Goal: Check status: Check status

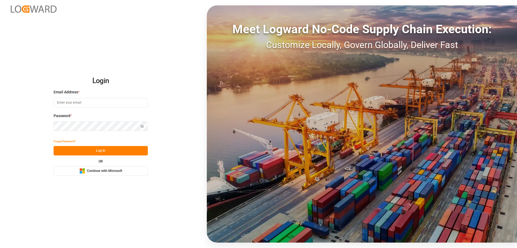
click at [81, 105] on input at bounding box center [101, 102] width 94 height 9
type input "Zachary.Glick@leschaco.com"
click at [141, 125] on icon "button" at bounding box center [142, 126] width 3 height 3
click at [109, 147] on button "Log In" at bounding box center [101, 150] width 94 height 9
click at [109, 148] on button "Log In" at bounding box center [101, 150] width 94 height 9
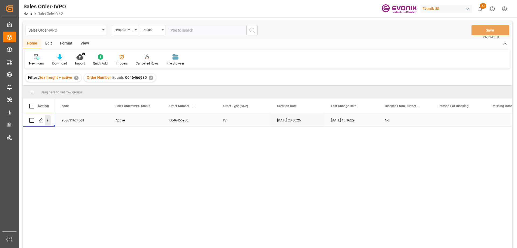
click at [49, 117] on button "open menu" at bounding box center [48, 120] width 6 height 10
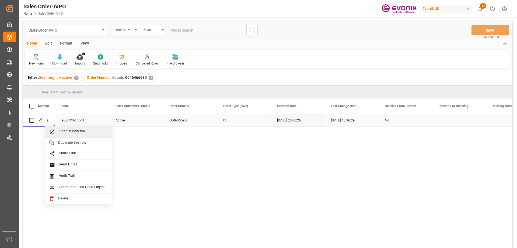
click at [68, 128] on div "Open in new tab" at bounding box center [78, 131] width 67 height 11
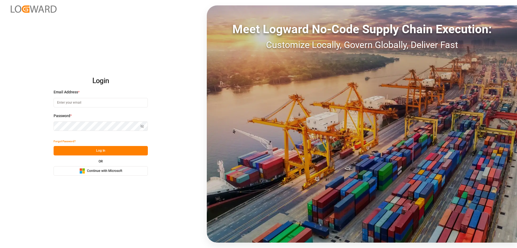
click at [69, 102] on input at bounding box center [101, 102] width 94 height 9
type input "[PERSON_NAME][EMAIL_ADDRESS][PERSON_NAME][DOMAIN_NAME]"
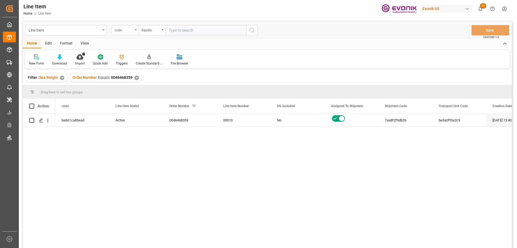
click at [117, 33] on div "code" at bounding box center [125, 30] width 27 height 10
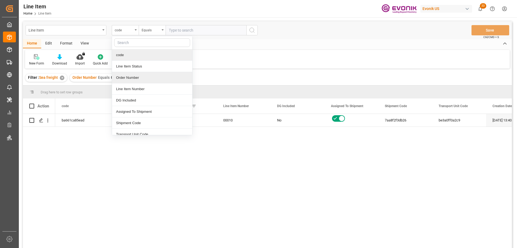
click at [126, 75] on div "Order Number" at bounding box center [152, 77] width 80 height 11
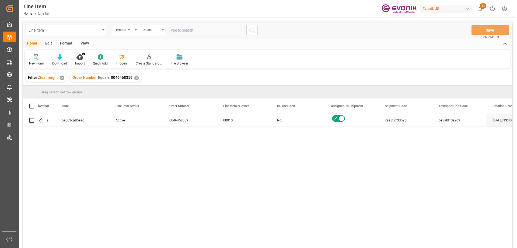
click at [190, 31] on input "text" at bounding box center [206, 30] width 81 height 10
paste input "0046469528"
type input "0046469528"
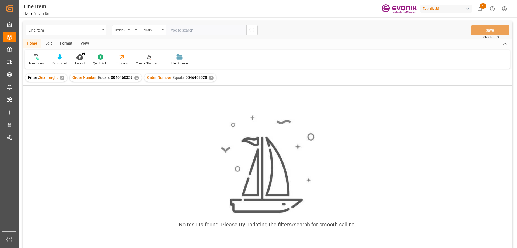
click at [136, 76] on div "✕" at bounding box center [136, 77] width 5 height 5
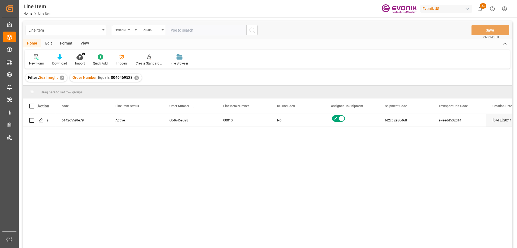
click at [88, 45] on div "View" at bounding box center [85, 43] width 16 height 9
click at [64, 59] on div at bounding box center [61, 57] width 27 height 6
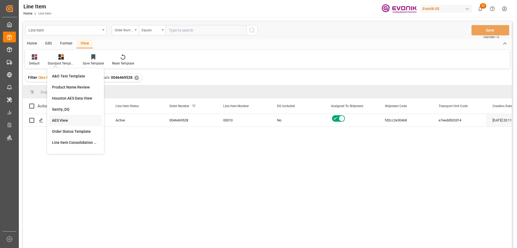
click at [60, 116] on div "AES View" at bounding box center [75, 120] width 53 height 11
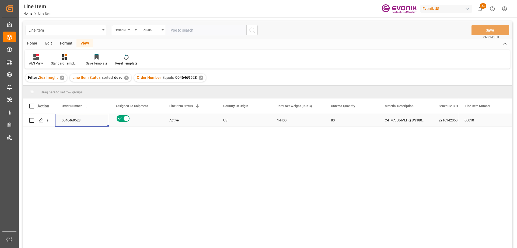
click at [85, 125] on div "0046469528" at bounding box center [82, 120] width 54 height 13
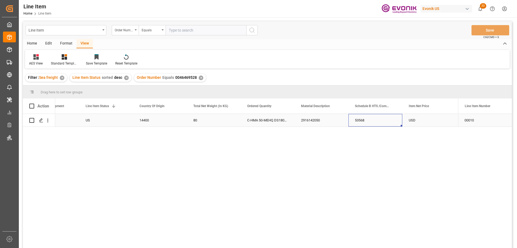
scroll to position [0, 138]
click at [82, 120] on div "US" at bounding box center [106, 120] width 54 height 13
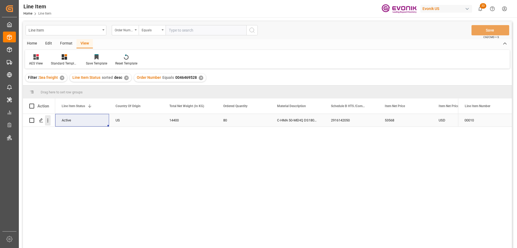
click at [49, 121] on icon "open menu" at bounding box center [48, 121] width 6 height 6
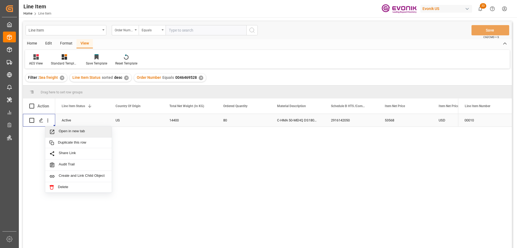
click at [68, 132] on span "Open in new tab" at bounding box center [83, 132] width 49 height 6
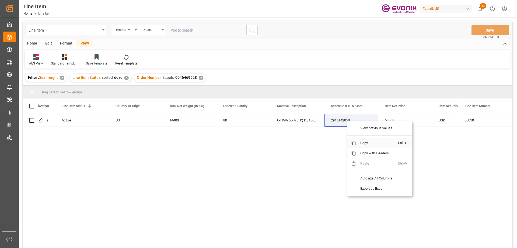
click at [361, 144] on span "Copy" at bounding box center [377, 143] width 42 height 10
click at [355, 140] on span "Copy" at bounding box center [374, 139] width 42 height 10
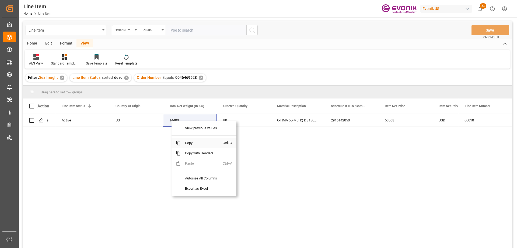
click at [189, 147] on span "Copy" at bounding box center [202, 143] width 42 height 10
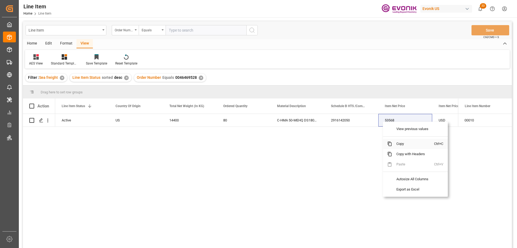
click at [400, 144] on span "Copy" at bounding box center [413, 144] width 42 height 10
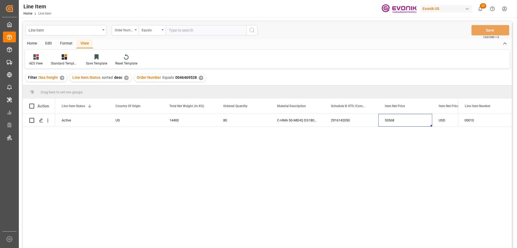
click at [180, 30] on input "text" at bounding box center [206, 30] width 81 height 10
paste input "0046470480"
type input "0046470480"
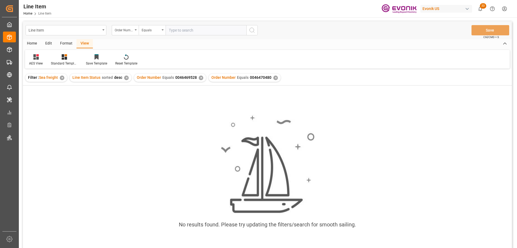
click at [199, 78] on div "✕" at bounding box center [201, 77] width 5 height 5
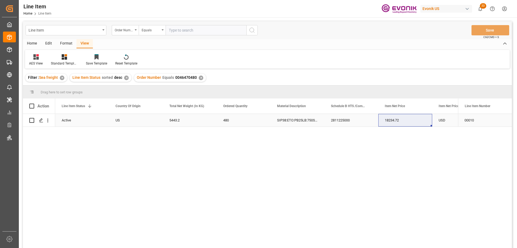
click at [80, 119] on div "Active" at bounding box center [82, 120] width 41 height 12
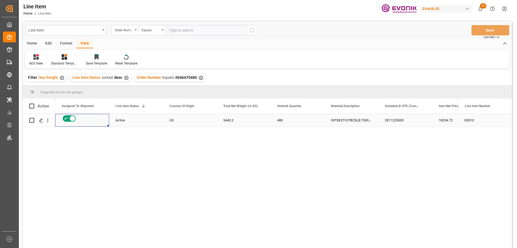
click at [410, 118] on div "2811225000" at bounding box center [406, 120] width 54 height 13
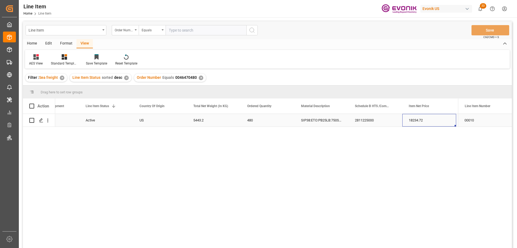
click at [432, 118] on div "18234.72" at bounding box center [430, 120] width 54 height 13
click at [49, 119] on icon "open menu" at bounding box center [48, 121] width 6 height 6
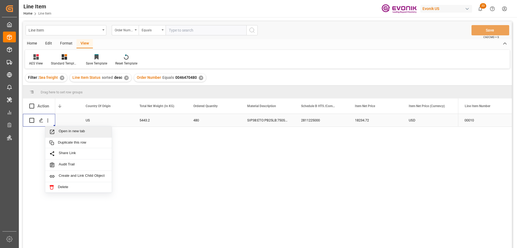
click at [66, 129] on span "Open in new tab" at bounding box center [83, 132] width 49 height 6
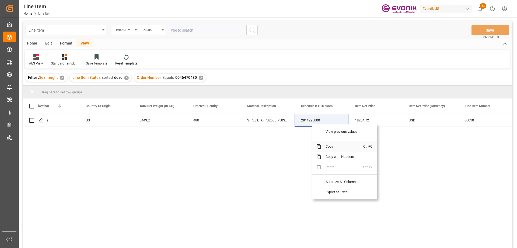
click at [328, 147] on span "Copy" at bounding box center [343, 146] width 42 height 10
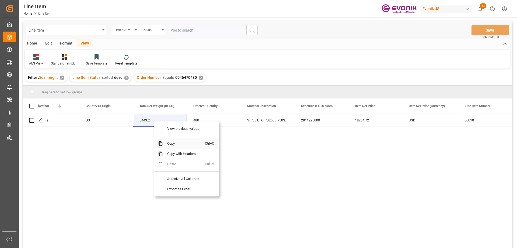
click at [170, 145] on span "Copy" at bounding box center [184, 143] width 42 height 10
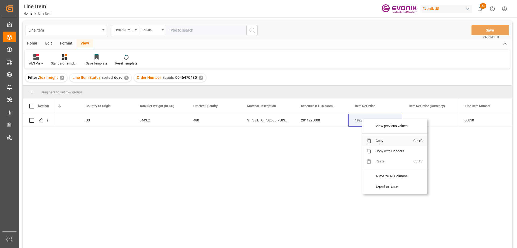
click at [379, 140] on span "Copy" at bounding box center [393, 141] width 42 height 10
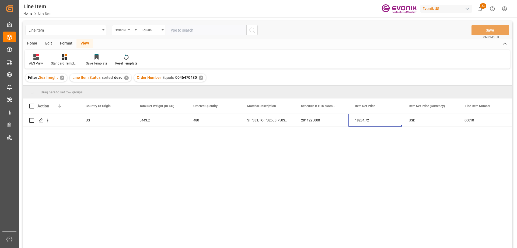
click at [190, 34] on input "text" at bounding box center [206, 30] width 81 height 10
paste input "2006774938"
type input "2006774938"
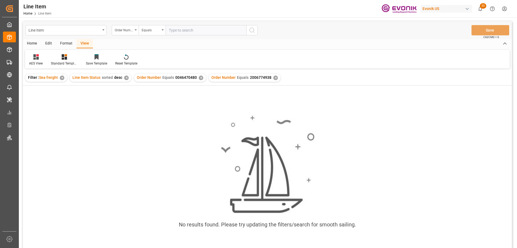
click at [198, 80] on div "Order Number Equals 0046470480 ✕" at bounding box center [170, 78] width 72 height 8
click at [199, 79] on div "✕" at bounding box center [201, 77] width 5 height 5
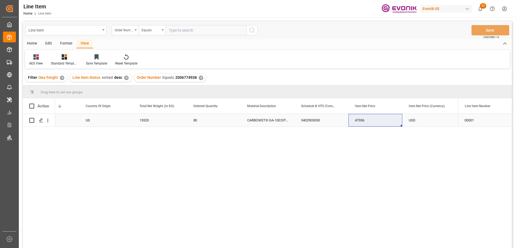
click at [70, 119] on div "Active" at bounding box center [52, 120] width 41 height 12
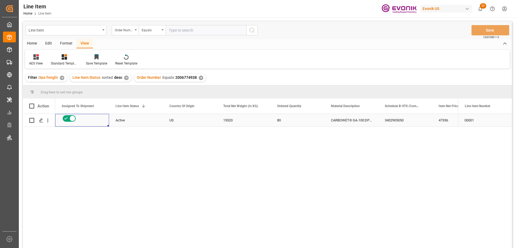
click at [446, 120] on div "47336" at bounding box center [460, 120] width 54 height 13
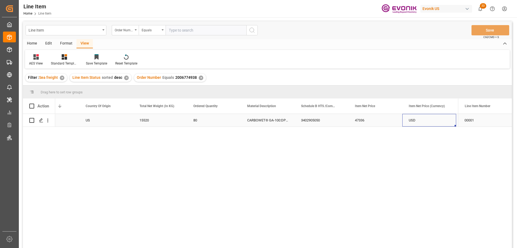
click at [67, 120] on div "Active" at bounding box center [52, 120] width 41 height 12
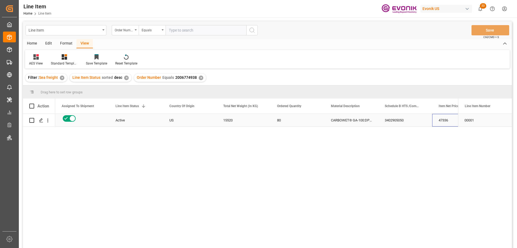
click at [442, 117] on div "47336" at bounding box center [460, 120] width 54 height 13
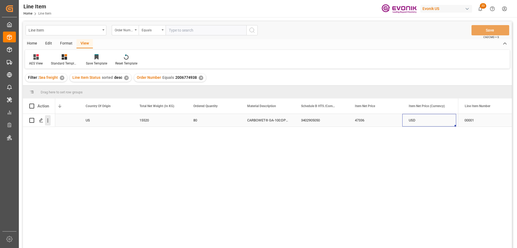
click at [46, 118] on icon "open menu" at bounding box center [48, 121] width 6 height 6
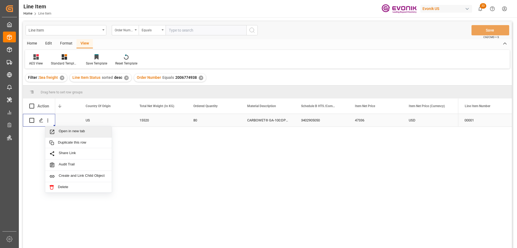
click at [68, 134] on span "Open in new tab" at bounding box center [83, 132] width 49 height 6
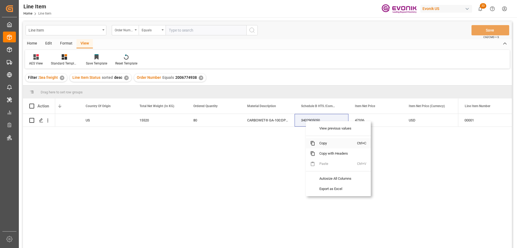
click at [321, 140] on span "Copy" at bounding box center [336, 143] width 42 height 10
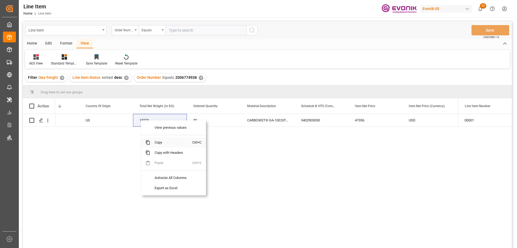
click at [161, 145] on span "Copy" at bounding box center [171, 142] width 42 height 10
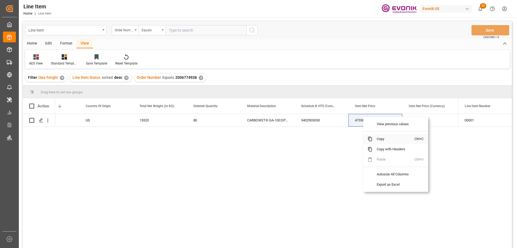
click at [388, 137] on span "Copy" at bounding box center [394, 139] width 42 height 10
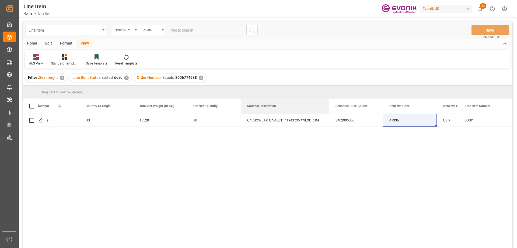
drag, startPoint x: 295, startPoint y: 103, endPoint x: 329, endPoint y: 105, distance: 34.6
click at [329, 105] on div at bounding box center [329, 105] width 2 height 15
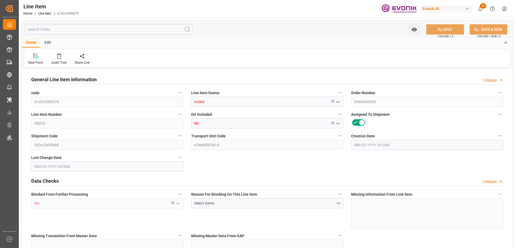
type input "20"
type input "15840"
type input "14400"
type input "22.925"
type input "80"
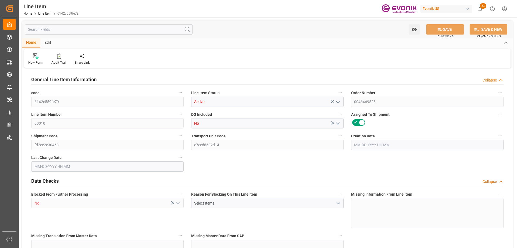
type input "53568"
type input "80"
type input "15840"
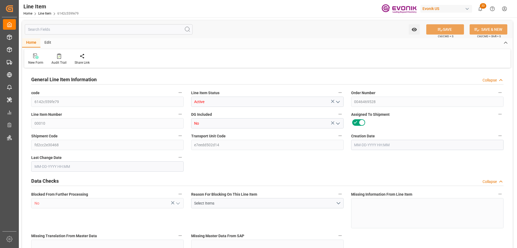
type input "16240"
type input "14400"
type input "22.925"
type input "22924.96"
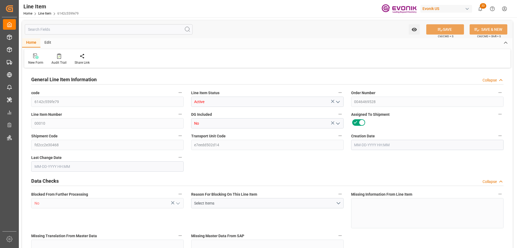
type input "80"
type input "15840"
type input "14400"
type input "22.925"
type input "08-20-2025 20:11"
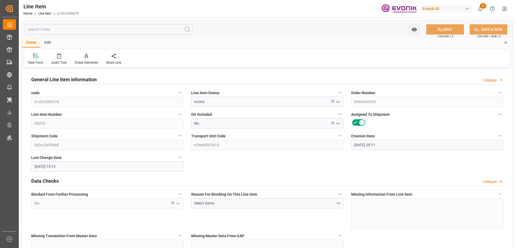
type input "09-19-2025 15:12"
type input "11-23-2025"
type input "09-24-2025"
type input "09-19-2025"
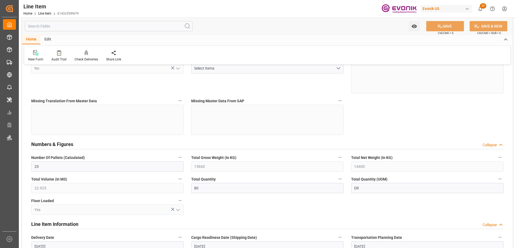
scroll to position [296, 0]
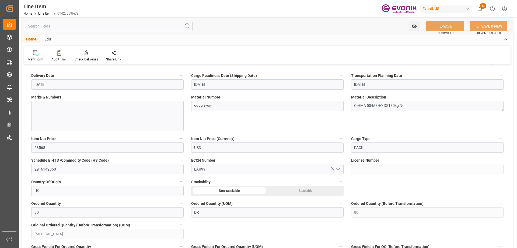
click at [85, 26] on input "text" at bounding box center [109, 26] width 168 height 10
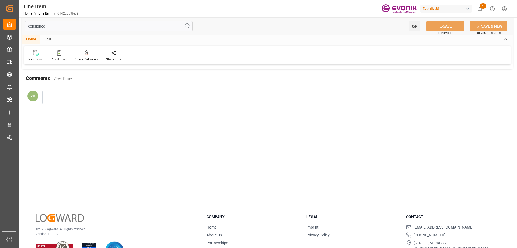
scroll to position [0, 0]
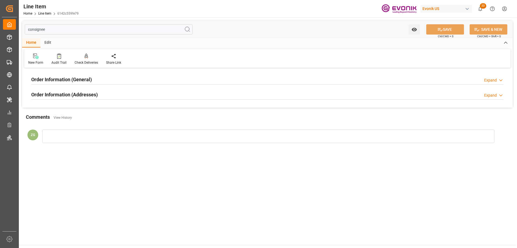
type input "consignee"
click at [71, 99] on div at bounding box center [267, 99] width 473 height 0
click at [71, 97] on h2 "Order Information (Addresses)" at bounding box center [64, 94] width 67 height 7
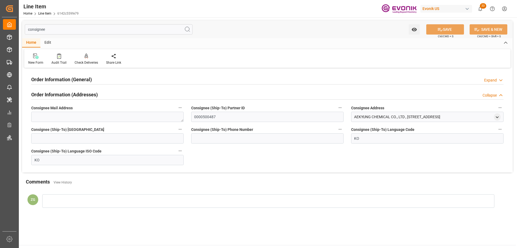
click at [71, 80] on h2 "Order Information (General)" at bounding box center [61, 79] width 61 height 7
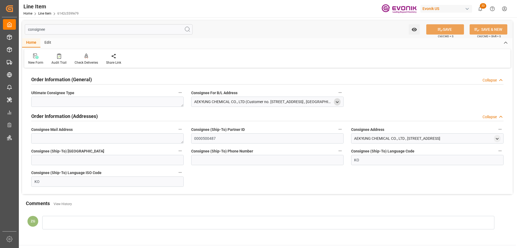
click at [338, 100] on icon "open menu" at bounding box center [337, 102] width 5 height 5
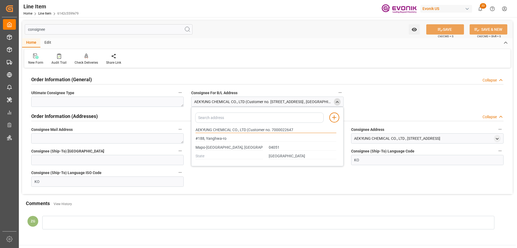
drag, startPoint x: 196, startPoint y: 129, endPoint x: 232, endPoint y: 129, distance: 35.3
click at [232, 129] on input "AEKYUNG CHEMICAL CO., LTD (Customer no. 7000022647" at bounding box center [266, 130] width 141 height 6
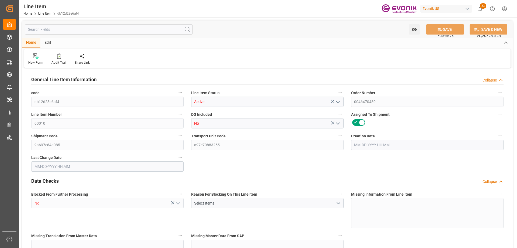
type input "16"
type input "5624.64"
type input "5443.2"
type input "24.4382"
type input "480"
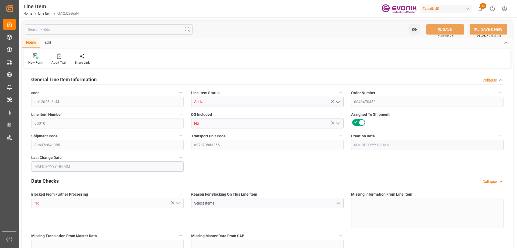
type input "18234.72"
type input "480"
type input "5624.64"
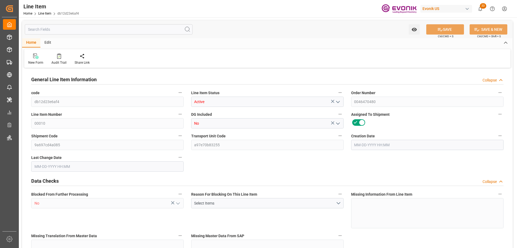
type input "5879.04"
type input "5443.2"
type input "24.4382"
type input "24438.24"
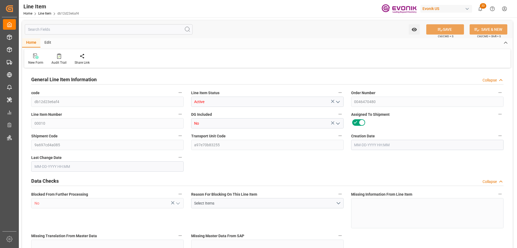
type input "480"
type input "5624.64"
type input "5443.2"
type input "24.4382"
type input "09-02-2025 17:55"
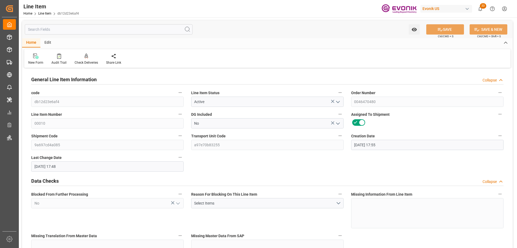
type input "09-17-2025 17:48"
type input "11-17-2025"
type input "09-24-2025"
type input "09-17-2025"
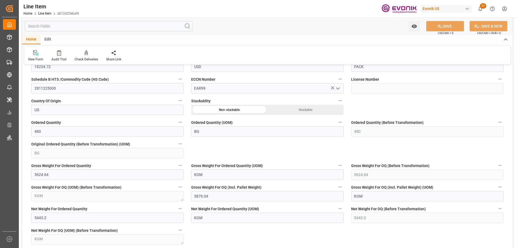
scroll to position [377, 0]
click at [72, 23] on input "text" at bounding box center [109, 26] width 168 height 10
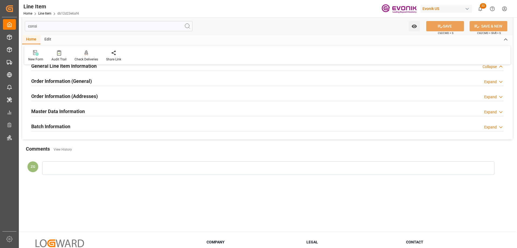
scroll to position [0, 0]
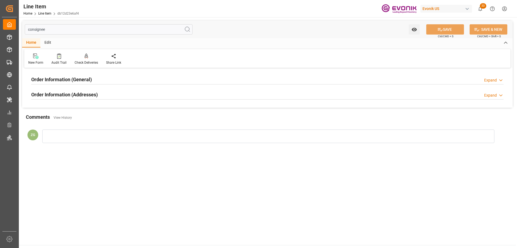
type input "consignee"
click at [73, 93] on h2 "Order Information (Addresses)" at bounding box center [64, 94] width 67 height 7
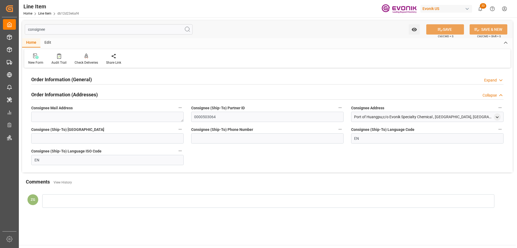
click at [73, 81] on h2 "Order Information (General)" at bounding box center [61, 79] width 61 height 7
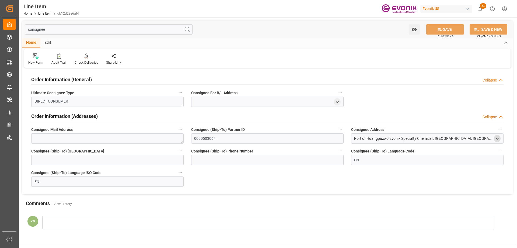
click at [498, 141] on div "open menu" at bounding box center [497, 138] width 7 height 7
click at [498, 139] on polyline "open menu" at bounding box center [497, 138] width 2 height 1
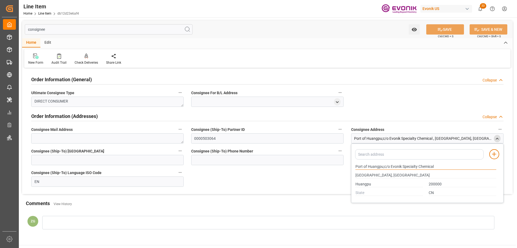
drag, startPoint x: 356, startPoint y: 165, endPoint x: 383, endPoint y: 165, distance: 27.5
click at [383, 165] on input "Port of Huangpu;c/o Evonik Specialty Chemical" at bounding box center [426, 167] width 141 height 6
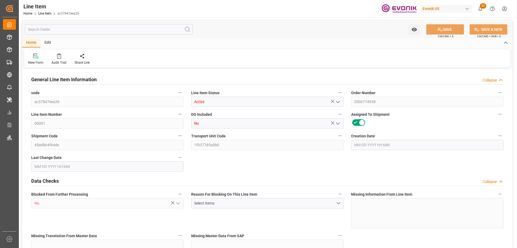
type input "20"
type input "16180.4"
type input "15520"
type input "26.5095"
type input "80"
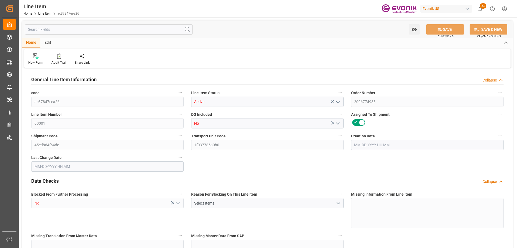
type input "47336"
type input "80"
type input "16180.4"
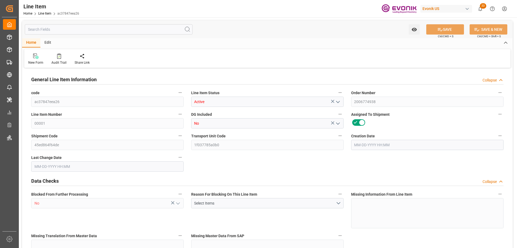
type input "16680.4"
type input "15520"
type input "26.5095"
type input "26509.52"
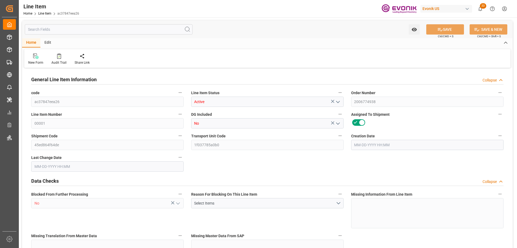
type input "0"
type input "[DATE] 18:11"
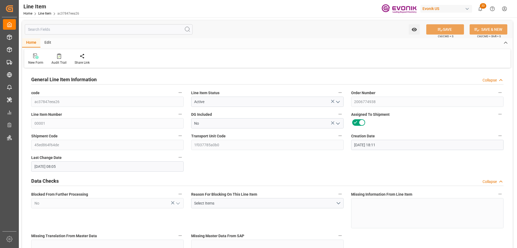
type input "[DATE] 08:05"
type input "[DATE]"
type input "09-11-2025"
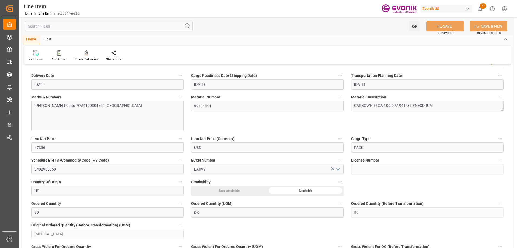
scroll to position [323, 0]
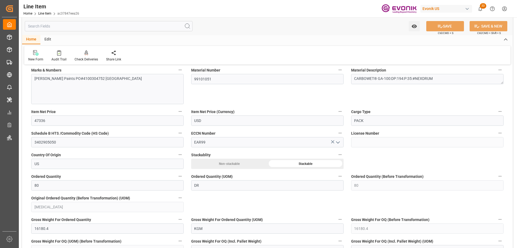
click at [60, 28] on input "text" at bounding box center [109, 26] width 168 height 10
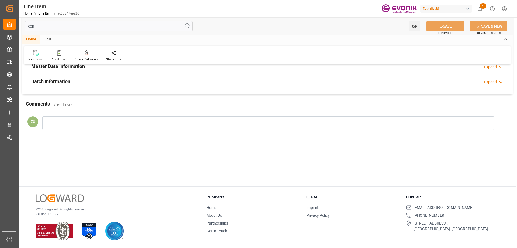
scroll to position [0, 0]
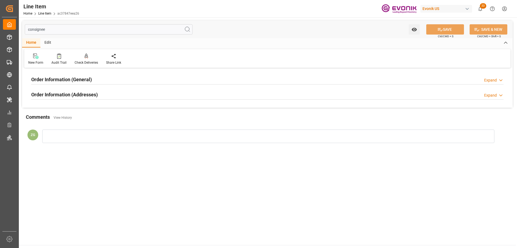
type input "consignee"
click at [76, 91] on h2 "Order Information (Addresses)" at bounding box center [64, 94] width 67 height 7
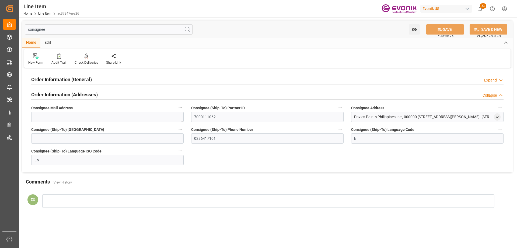
click at [78, 78] on h2 "Order Information (General)" at bounding box center [61, 79] width 61 height 7
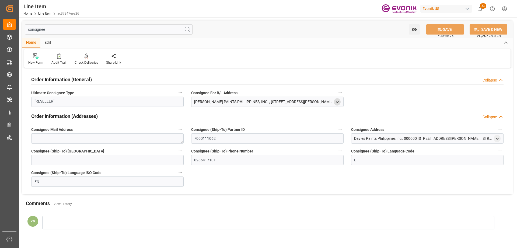
click at [339, 103] on icon "open menu" at bounding box center [337, 102] width 5 height 5
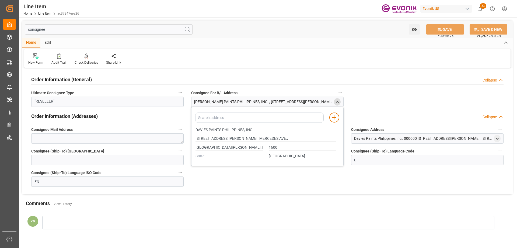
drag, startPoint x: 196, startPoint y: 129, endPoint x: 245, endPoint y: 130, distance: 48.8
click at [245, 130] on input "DAVIES PAINTS PHILIPPINES, INC." at bounding box center [266, 130] width 141 height 6
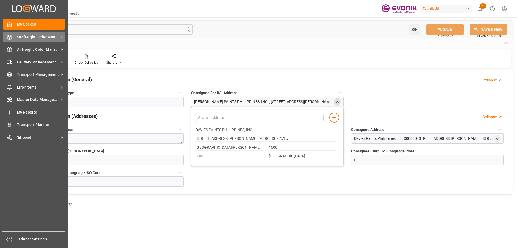
click at [34, 39] on span "Seafreight Order Management" at bounding box center [38, 37] width 43 height 6
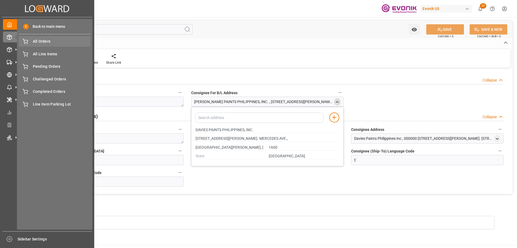
click at [44, 45] on div "All Orders All Orders" at bounding box center [55, 41] width 72 height 11
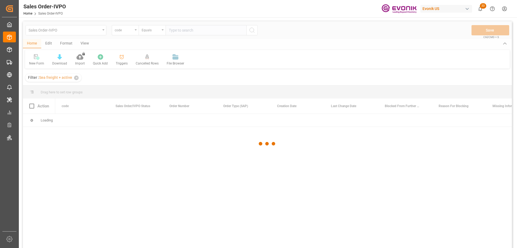
click at [133, 32] on div at bounding box center [267, 143] width 489 height 244
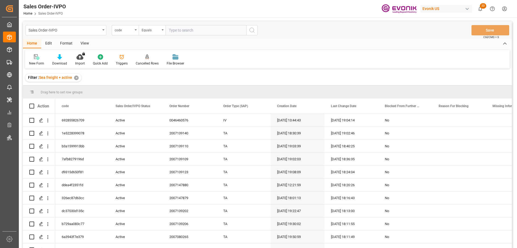
click at [134, 31] on div "code" at bounding box center [125, 30] width 27 height 10
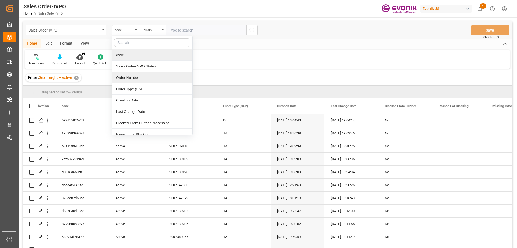
click at [132, 73] on div "Order Number" at bounding box center [152, 77] width 80 height 11
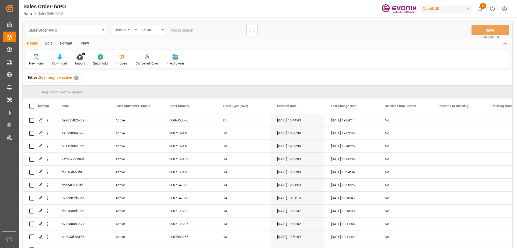
click at [179, 29] on input "text" at bounding box center [206, 30] width 81 height 10
paste input "0046467525"
type input "0046467525"
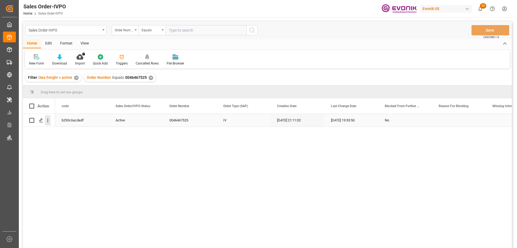
click at [48, 120] on icon "open menu" at bounding box center [48, 121] width 6 height 6
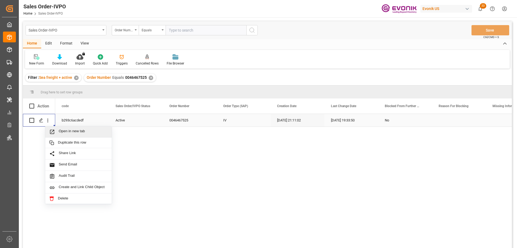
click at [63, 130] on span "Open in new tab" at bounding box center [83, 132] width 49 height 6
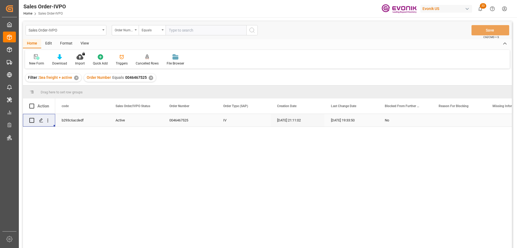
click at [195, 30] on input "text" at bounding box center [206, 30] width 81 height 10
paste input "2005890443"
type input "2005890443"
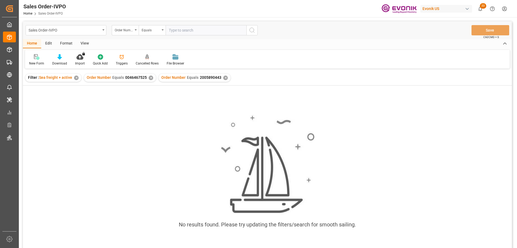
click at [150, 80] on div "✕" at bounding box center [151, 77] width 5 height 5
click at [175, 29] on input "text" at bounding box center [206, 30] width 81 height 10
paste input "2007182491"
type input "2007182491"
click at [149, 77] on div "✕" at bounding box center [151, 77] width 5 height 5
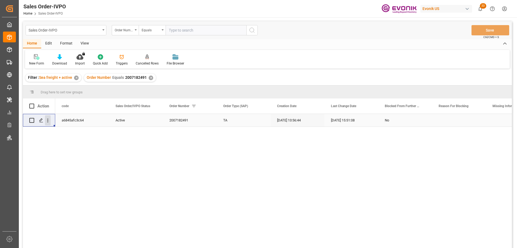
click at [49, 120] on icon "open menu" at bounding box center [48, 121] width 6 height 6
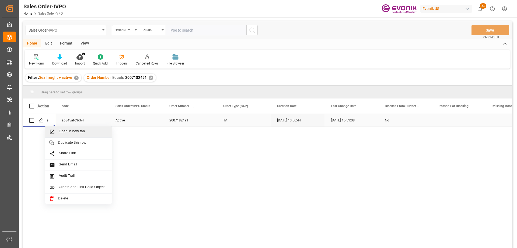
click at [75, 130] on span "Open in new tab" at bounding box center [83, 132] width 49 height 6
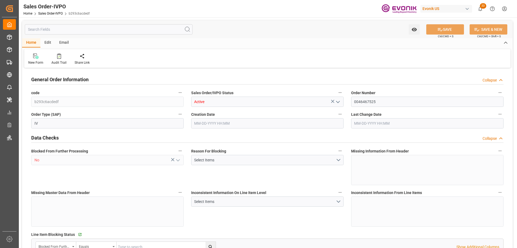
type input "CNSHA"
type input "0"
type input "1"
type input "2"
type input "1"
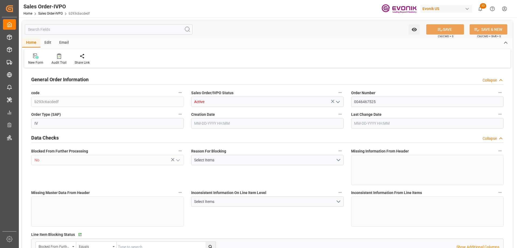
type input "17453.8"
type input "23.3026"
type input "17000"
type input "30"
type input "08-26-2025 21:11"
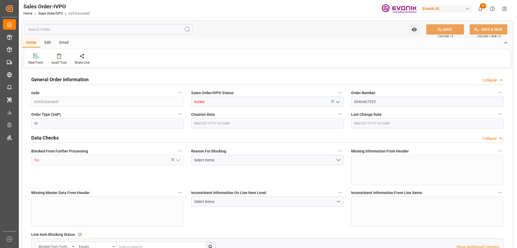
type input "09-15-2025 19:33"
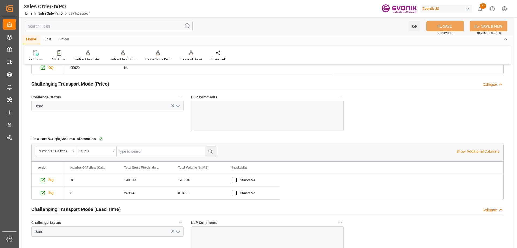
scroll to position [782, 0]
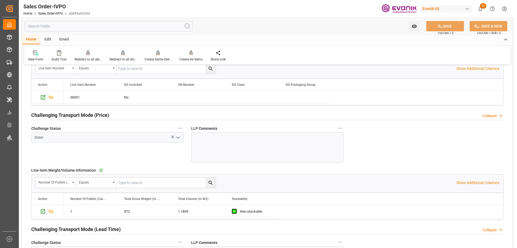
scroll to position [809, 0]
